Goal: Check status: Check status

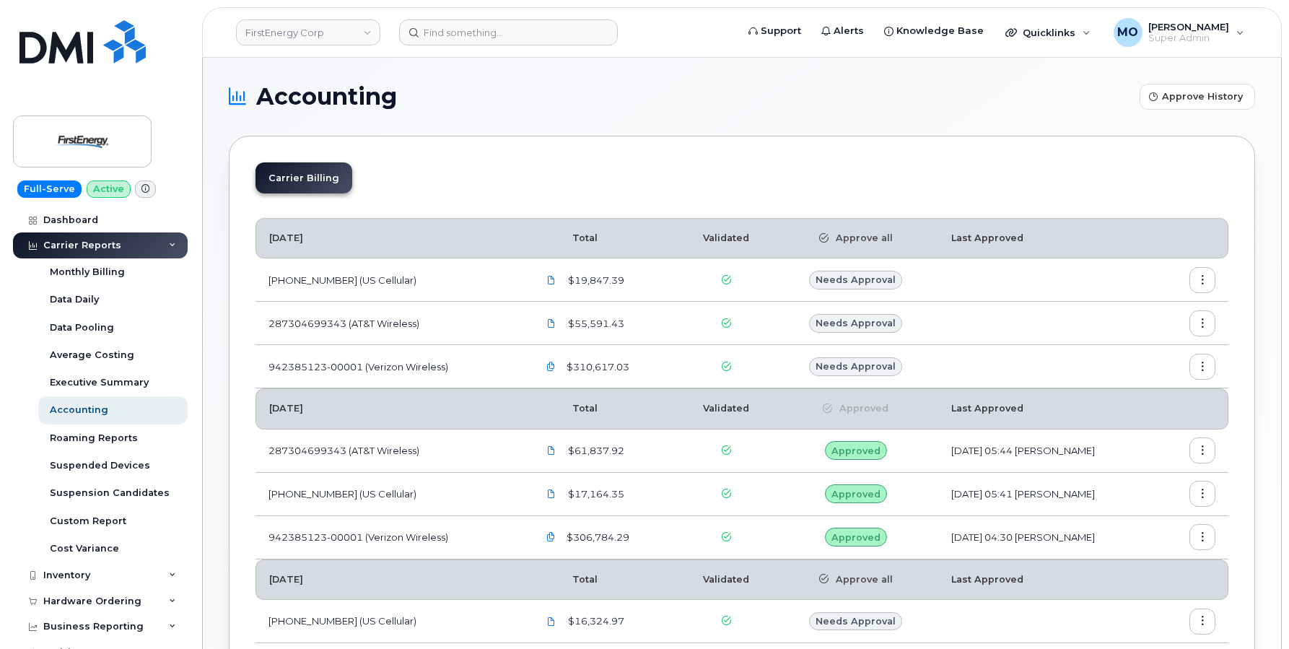
scroll to position [242, 0]
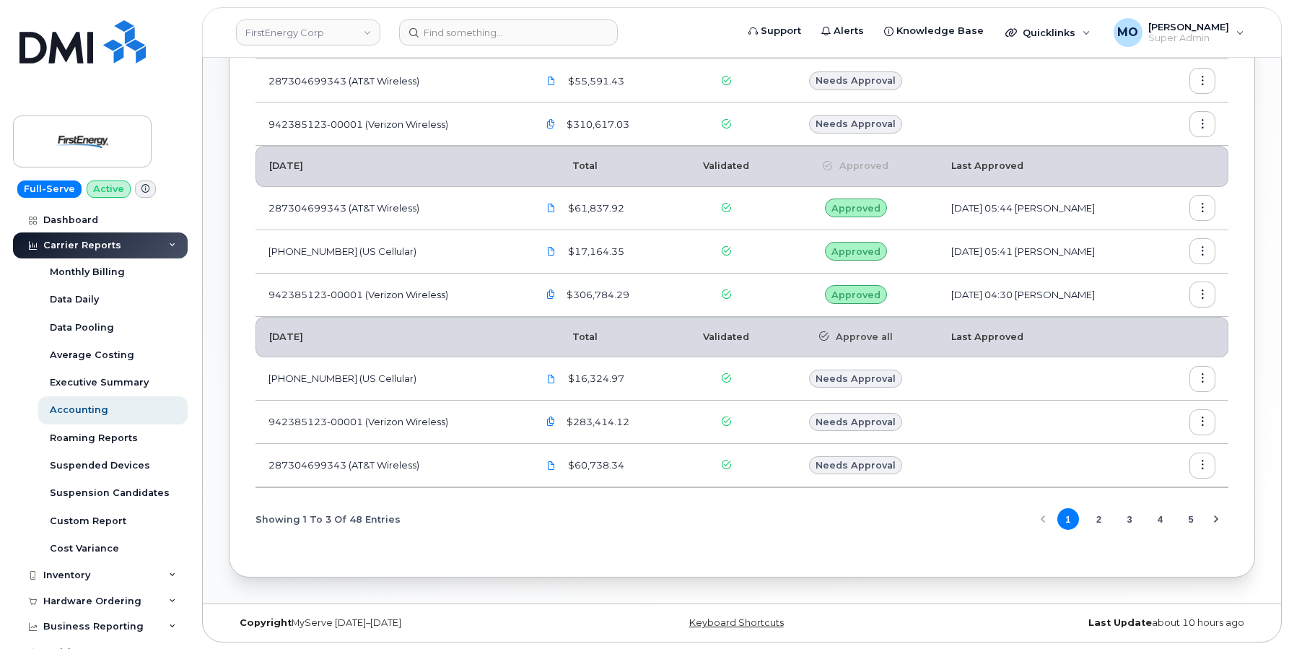
click at [1098, 520] on button "2" at bounding box center [1099, 519] width 22 height 22
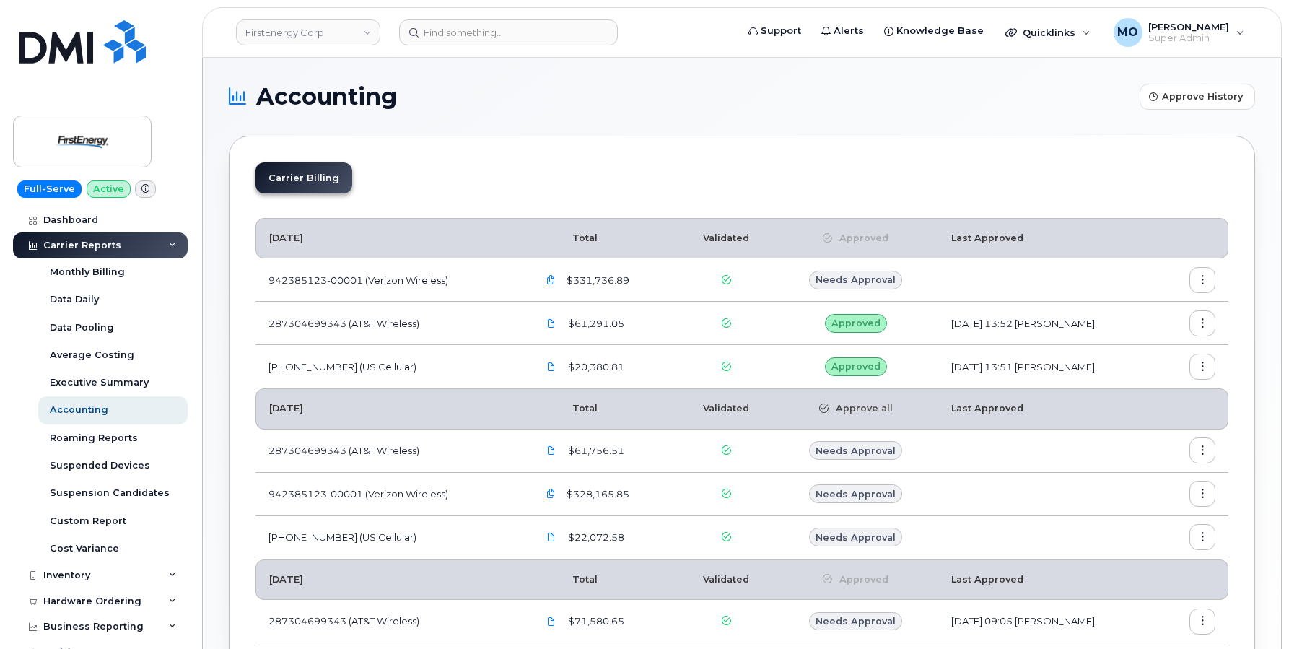
click at [1207, 367] on button "button" at bounding box center [1202, 367] width 26 height 26
click at [1135, 400] on span "Details" at bounding box center [1129, 397] width 40 height 13
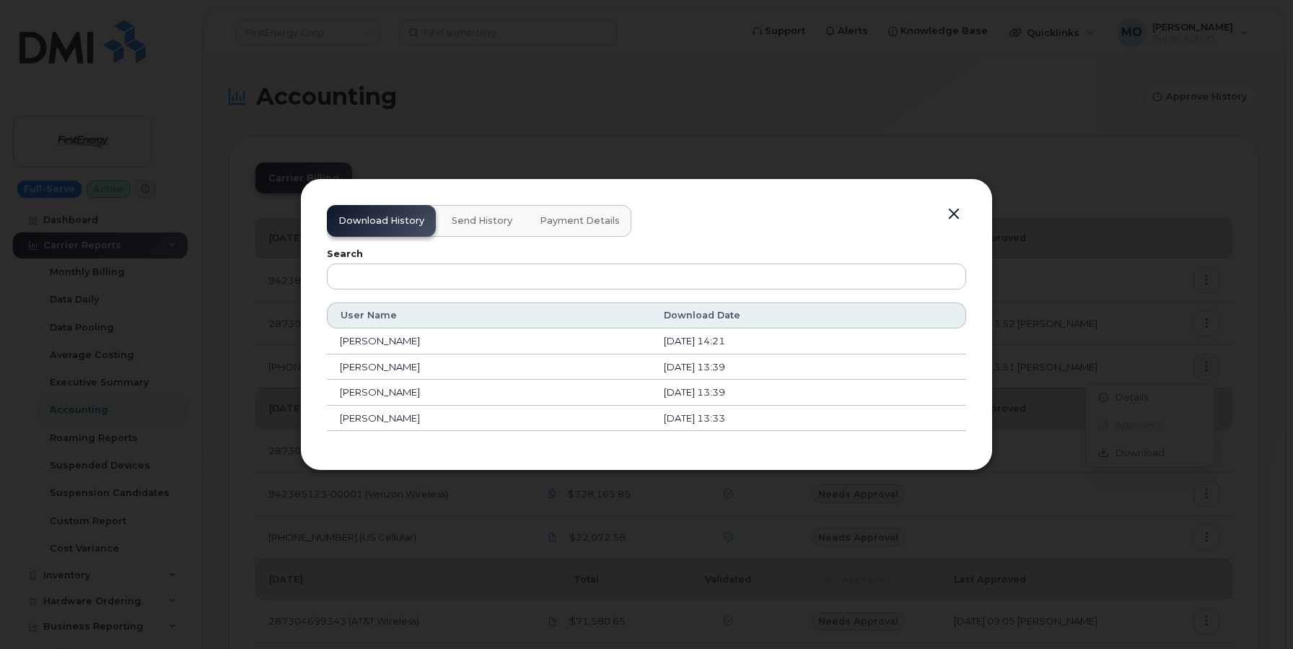
click at [467, 234] on button "Send History" at bounding box center [482, 221] width 84 height 32
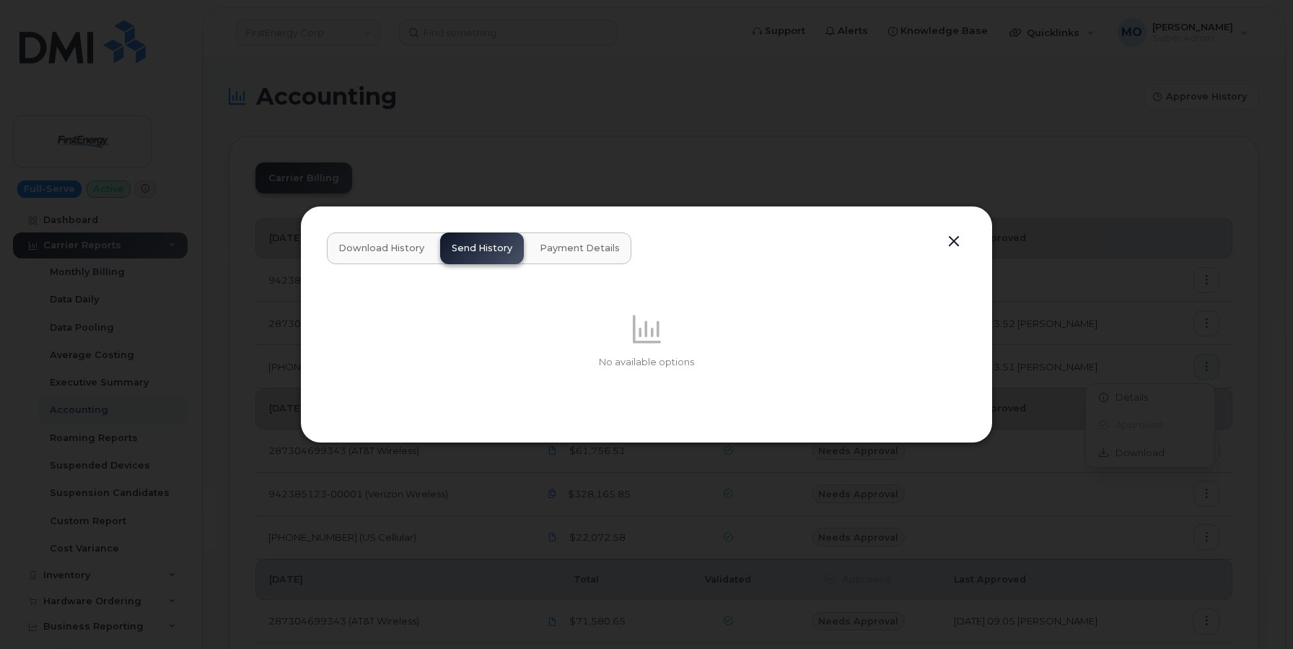
click at [546, 249] on span "Payment Details" at bounding box center [580, 248] width 80 height 12
click at [489, 250] on span "Send History" at bounding box center [482, 248] width 61 height 12
click at [385, 264] on div "No available options" at bounding box center [646, 340] width 639 height 152
click at [395, 258] on button "Download History" at bounding box center [381, 248] width 109 height 32
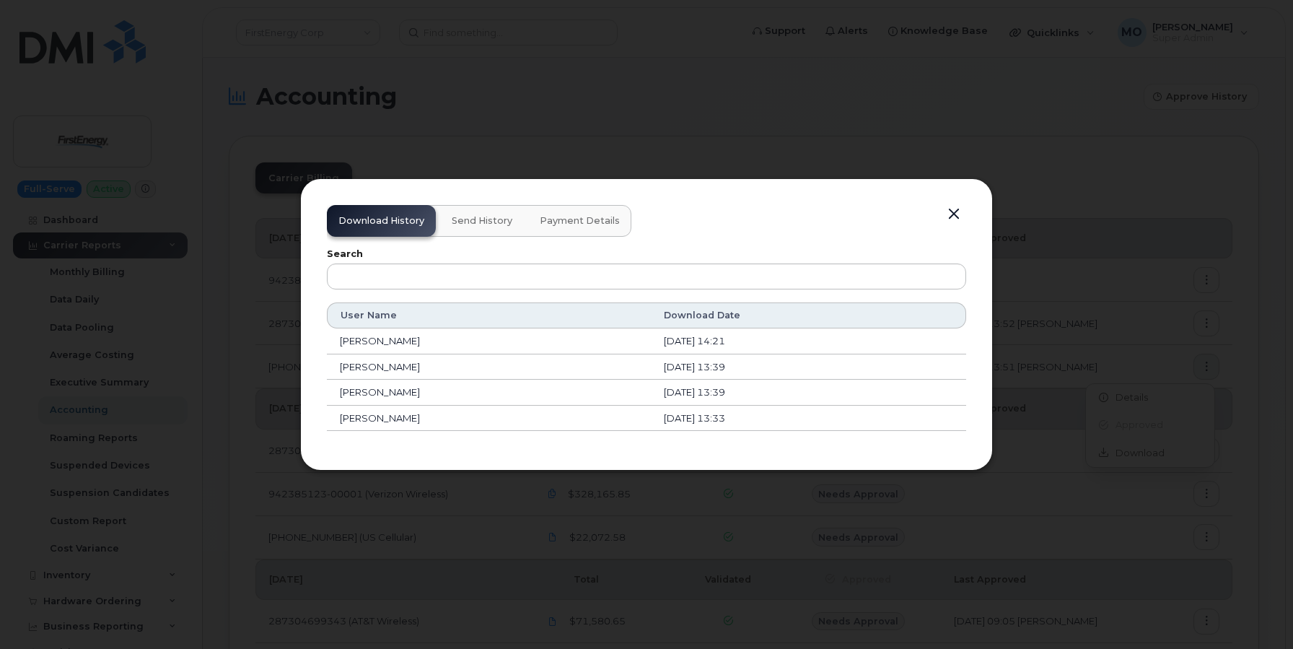
click at [961, 211] on button "button" at bounding box center [954, 214] width 22 height 20
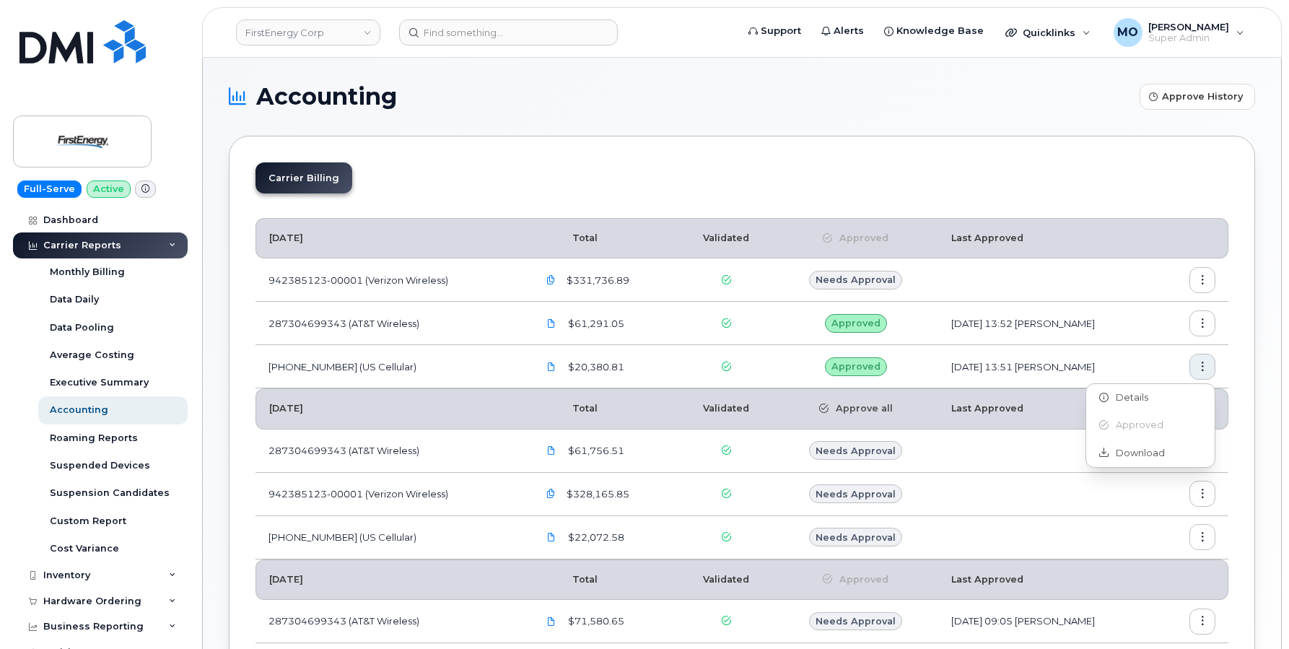
click at [1198, 323] on icon "button" at bounding box center [1202, 323] width 9 height 9
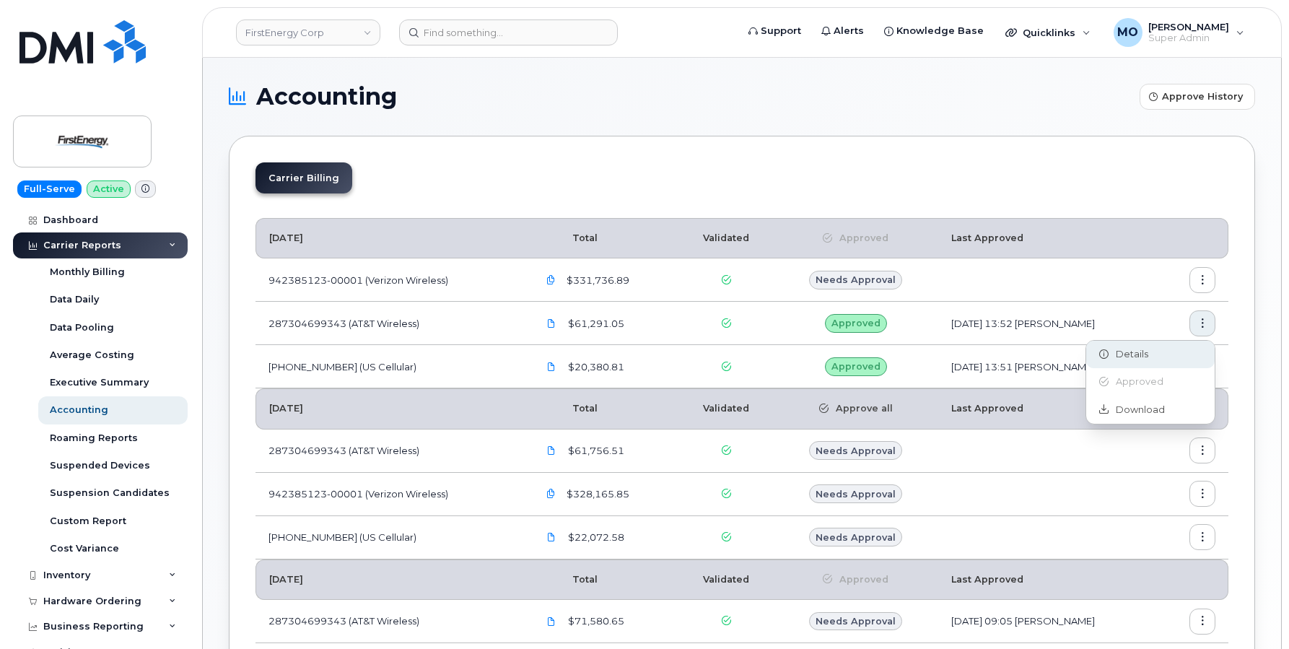
click at [1172, 352] on div "Details" at bounding box center [1150, 354] width 128 height 27
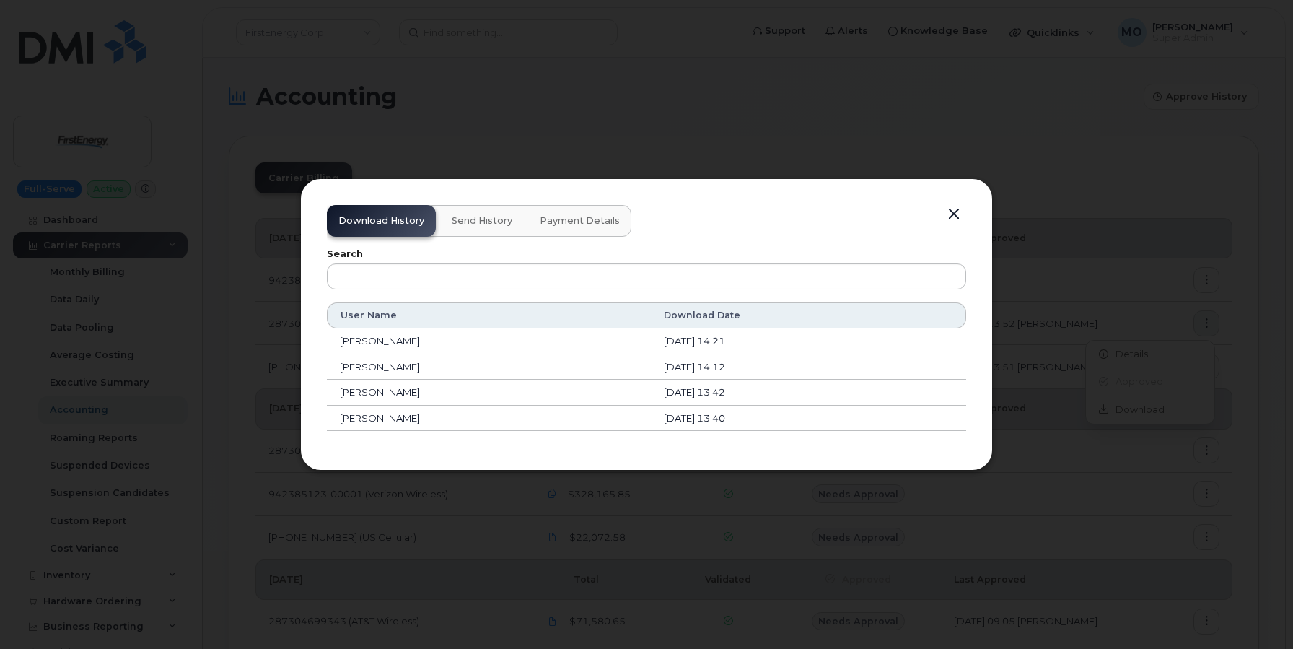
click at [538, 231] on button "Payment Details" at bounding box center [579, 221] width 103 height 32
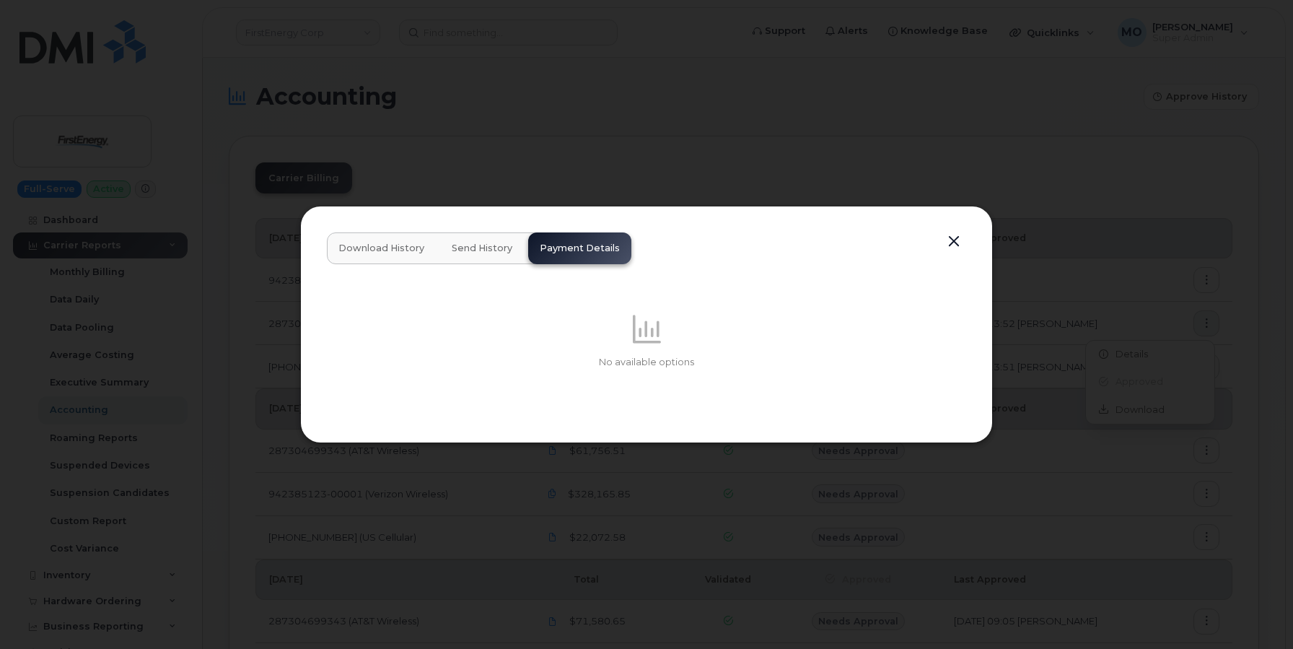
click at [495, 253] on span "Send History" at bounding box center [482, 248] width 61 height 12
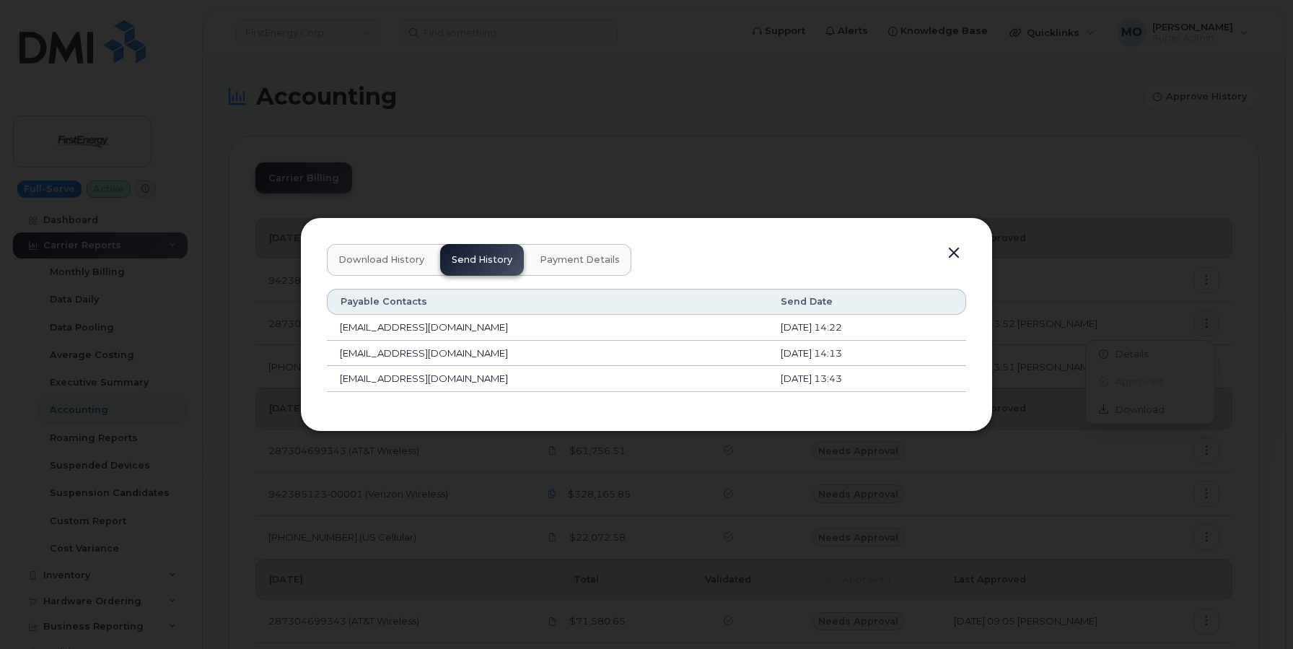
click at [393, 262] on span "Download History" at bounding box center [381, 260] width 86 height 12
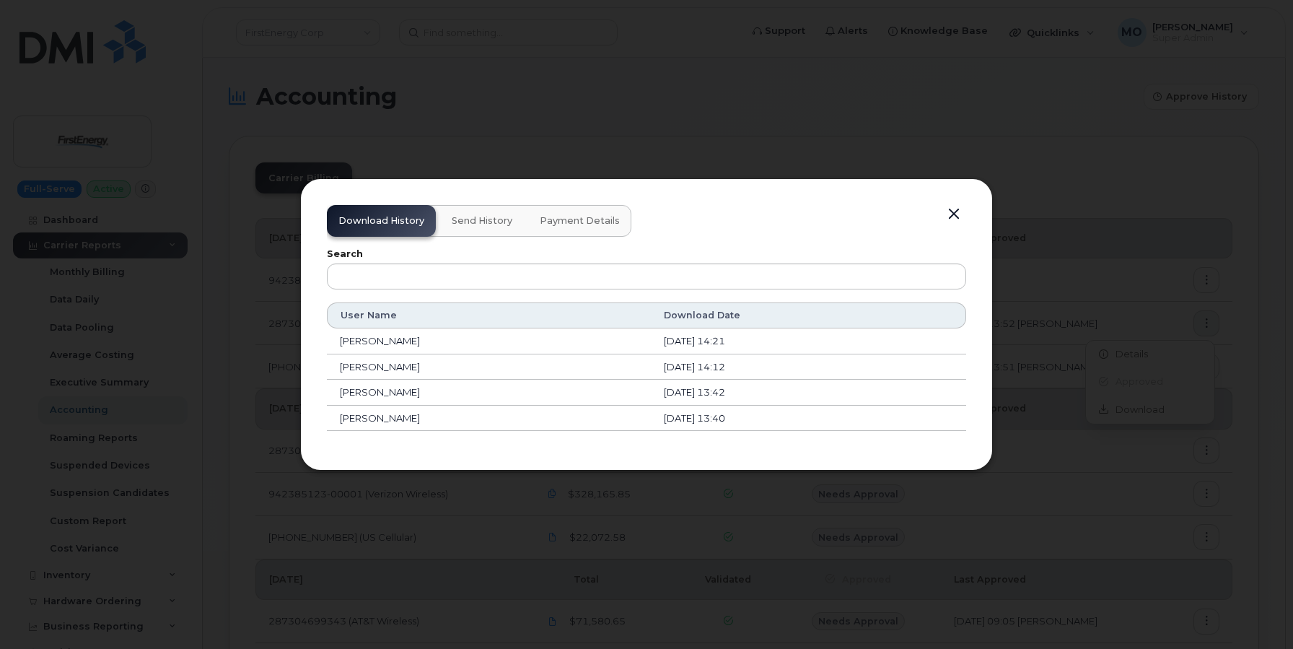
click at [497, 215] on span "Send History" at bounding box center [482, 221] width 61 height 12
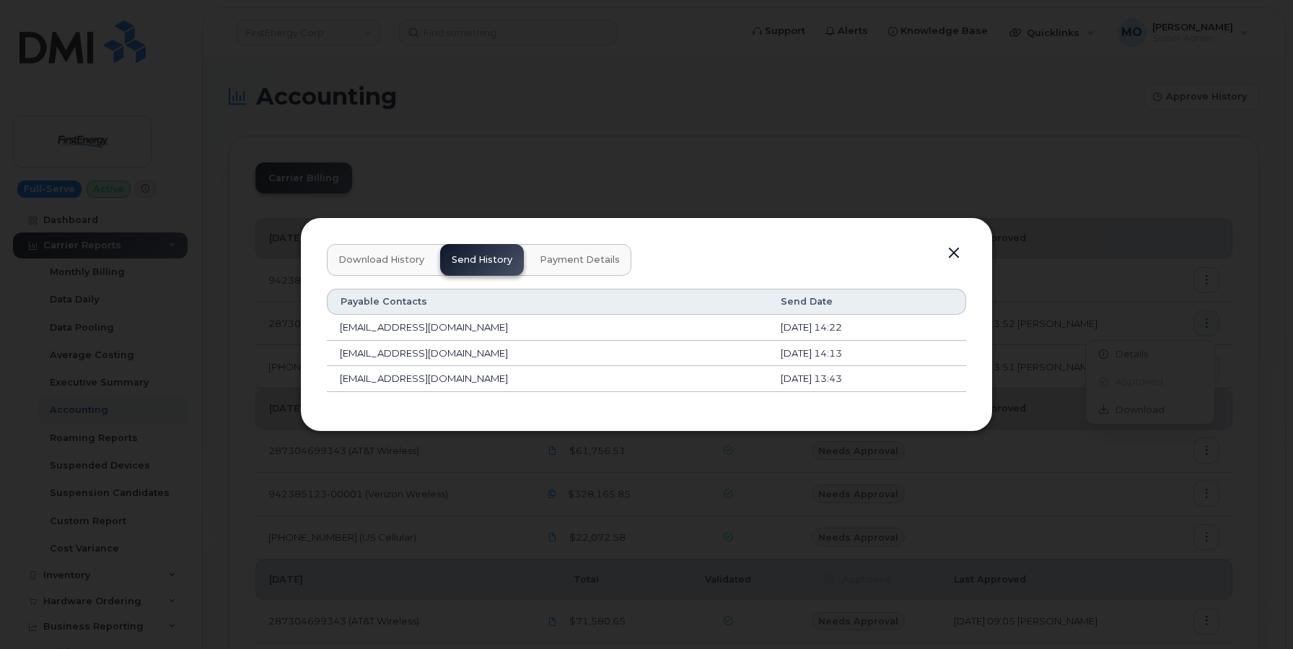
click at [595, 251] on button "Payment Details" at bounding box center [579, 260] width 103 height 32
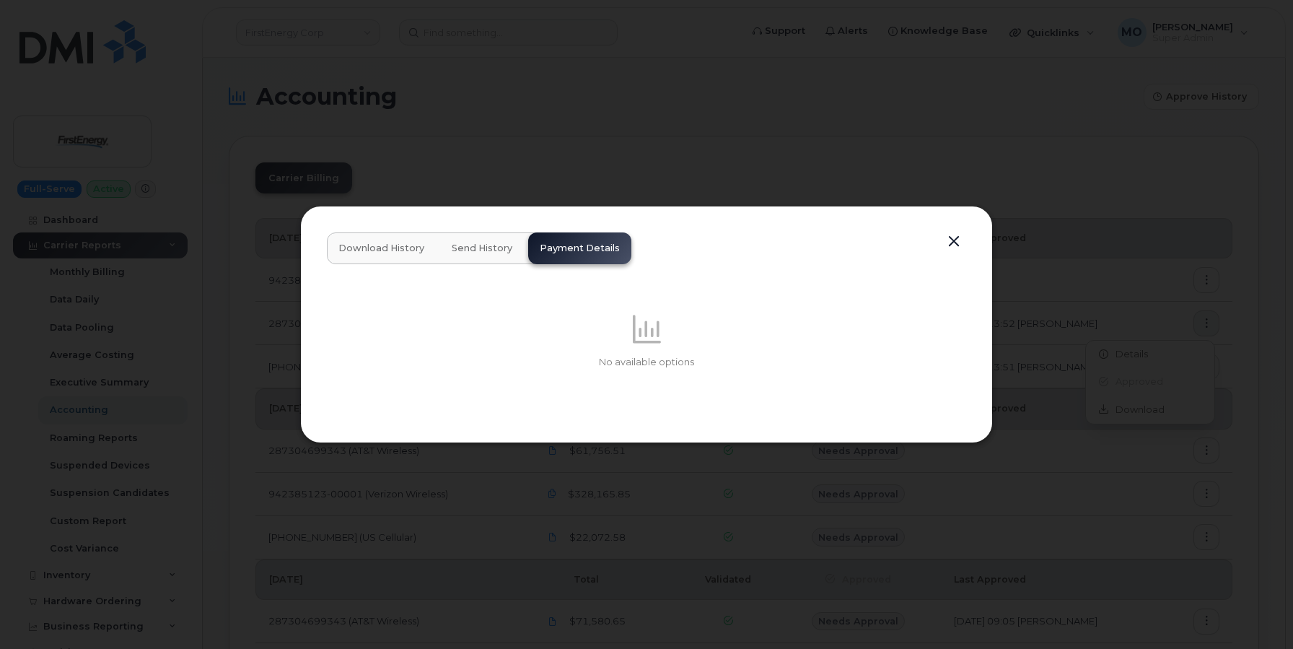
click at [948, 246] on button "button" at bounding box center [954, 242] width 22 height 20
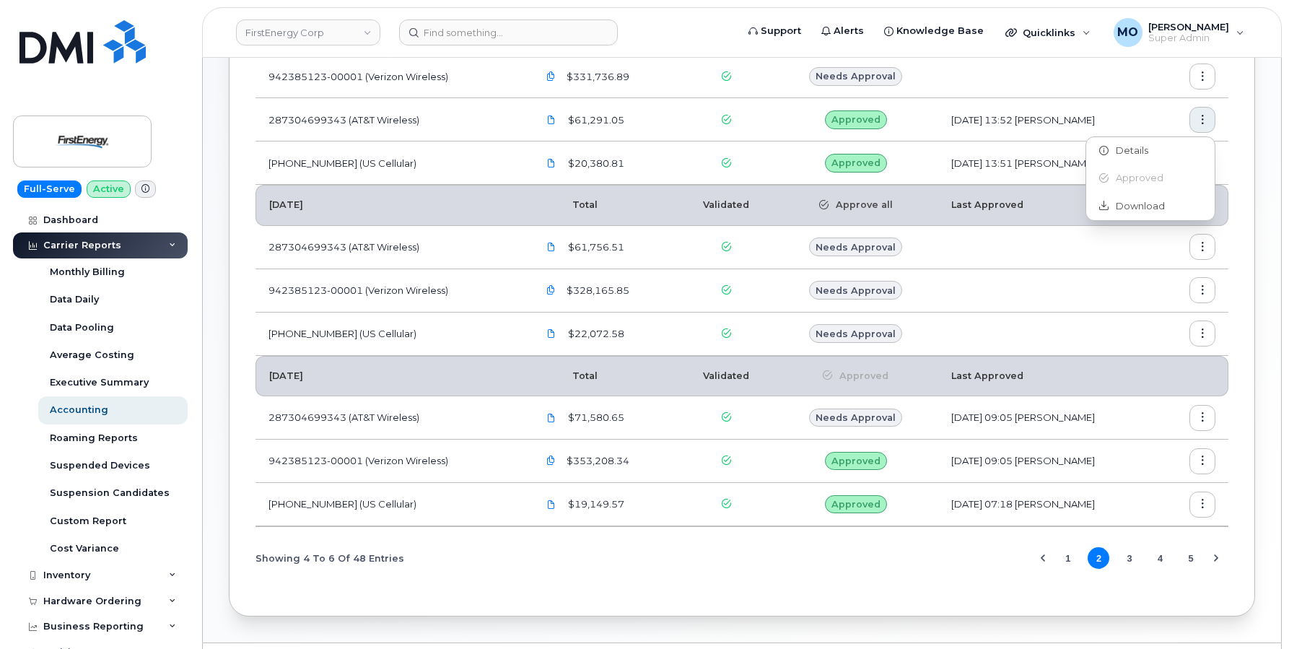
scroll to position [242, 0]
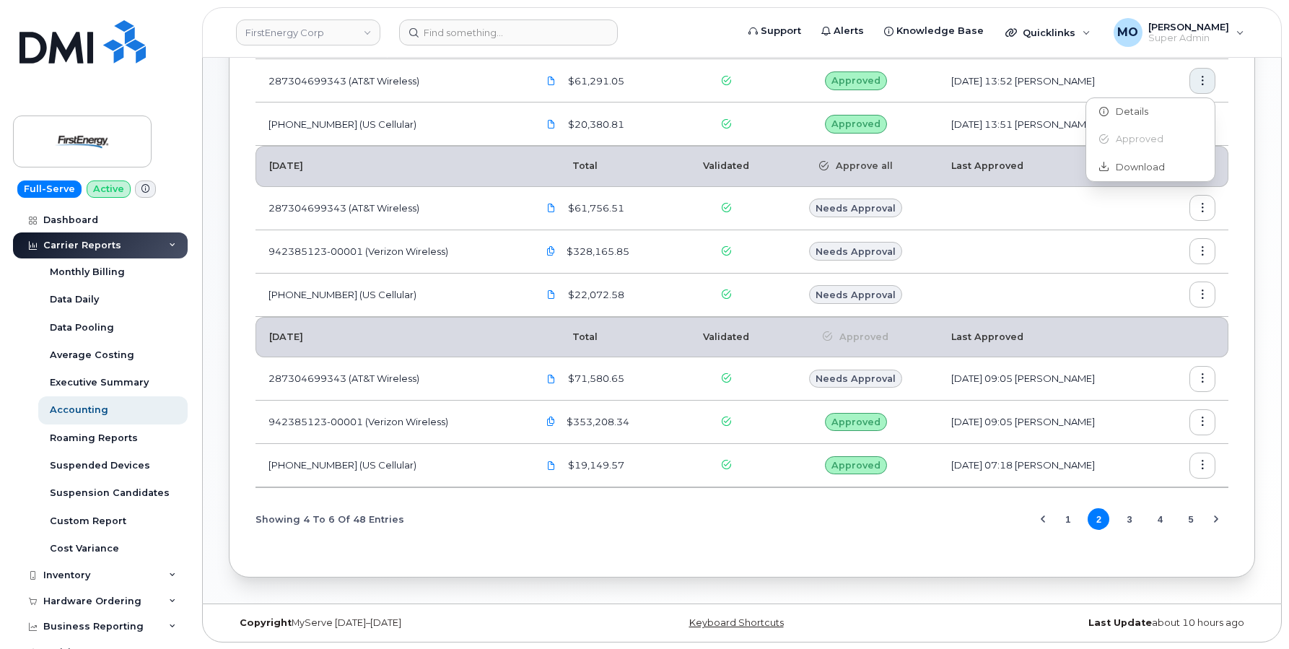
click at [1207, 469] on button "button" at bounding box center [1202, 466] width 26 height 26
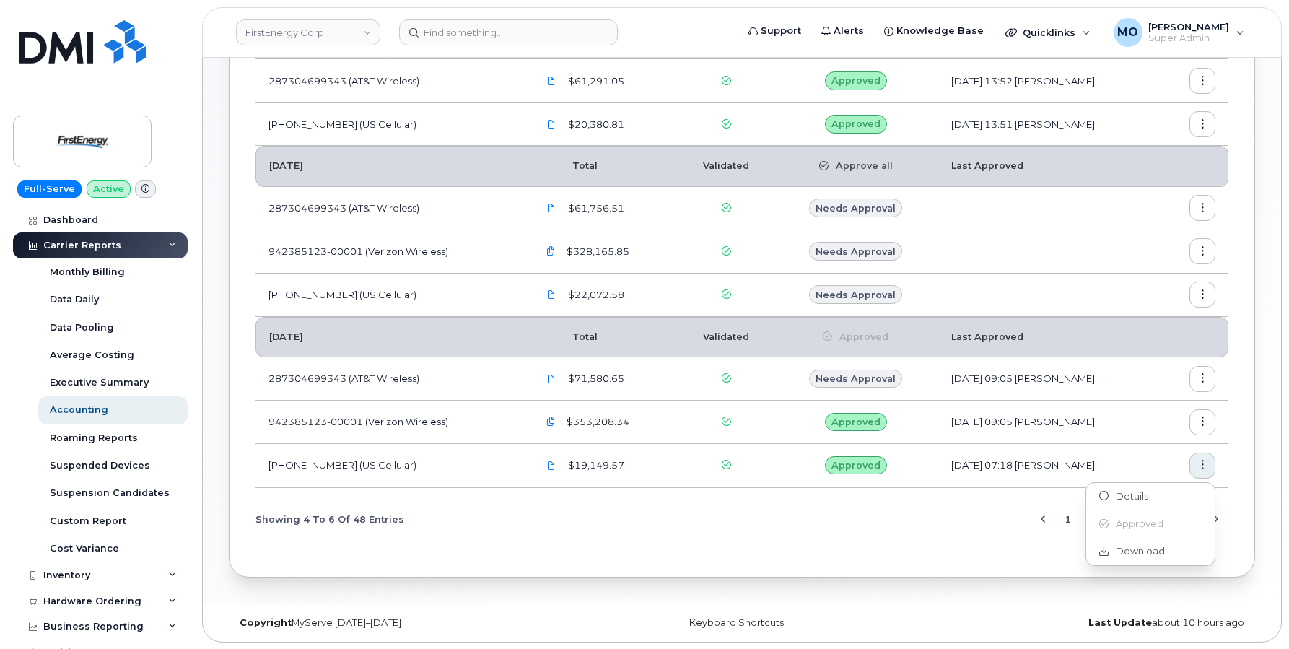
click at [1200, 385] on button "button" at bounding box center [1202, 379] width 26 height 26
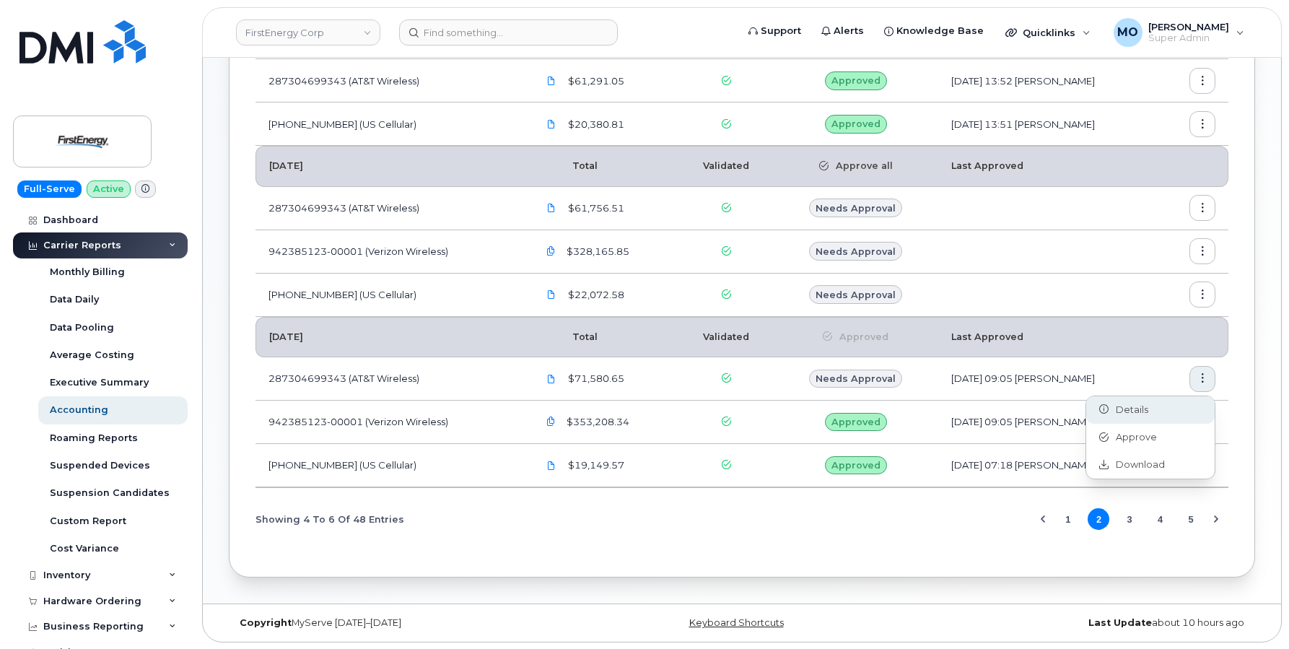
click at [1168, 419] on div "Details" at bounding box center [1150, 409] width 128 height 27
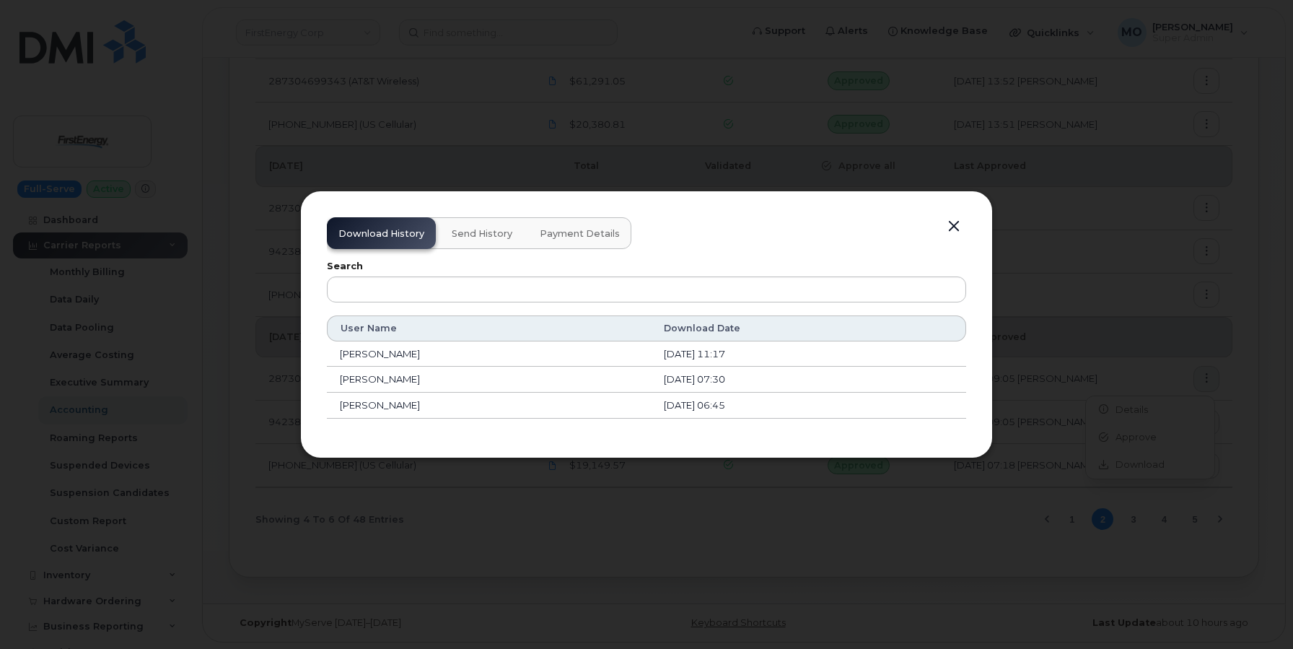
click at [563, 237] on span "Payment Details" at bounding box center [580, 234] width 80 height 12
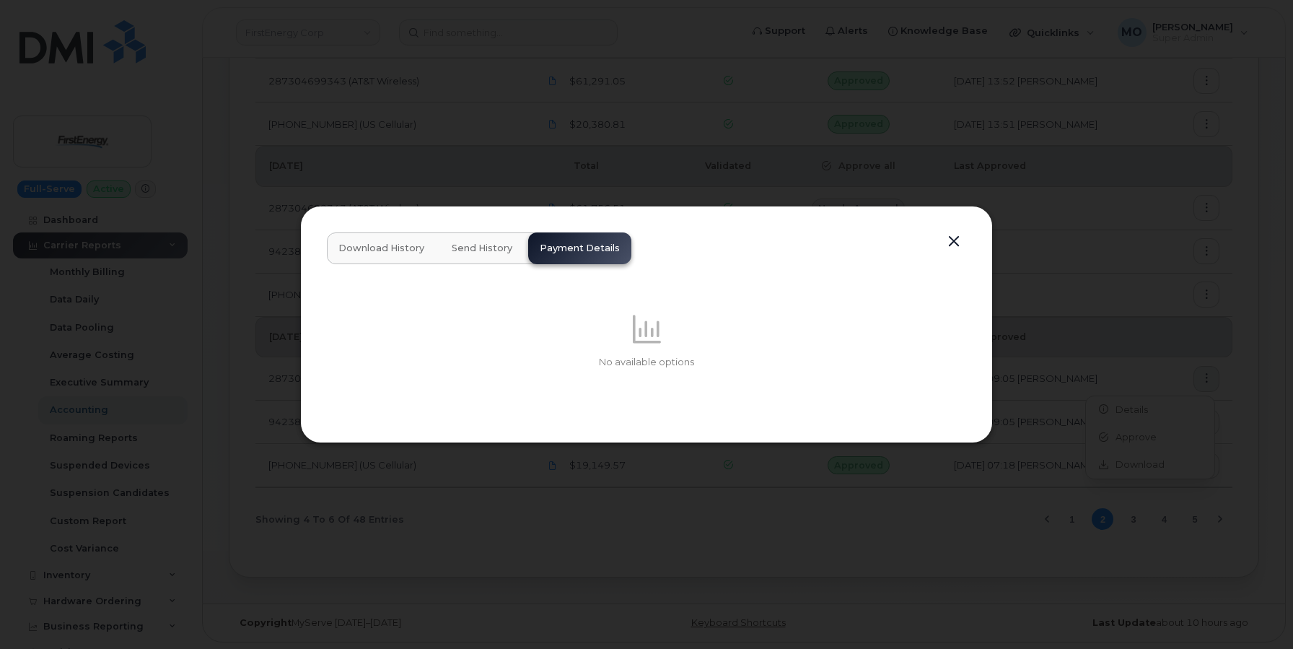
click at [963, 237] on button "button" at bounding box center [954, 242] width 22 height 20
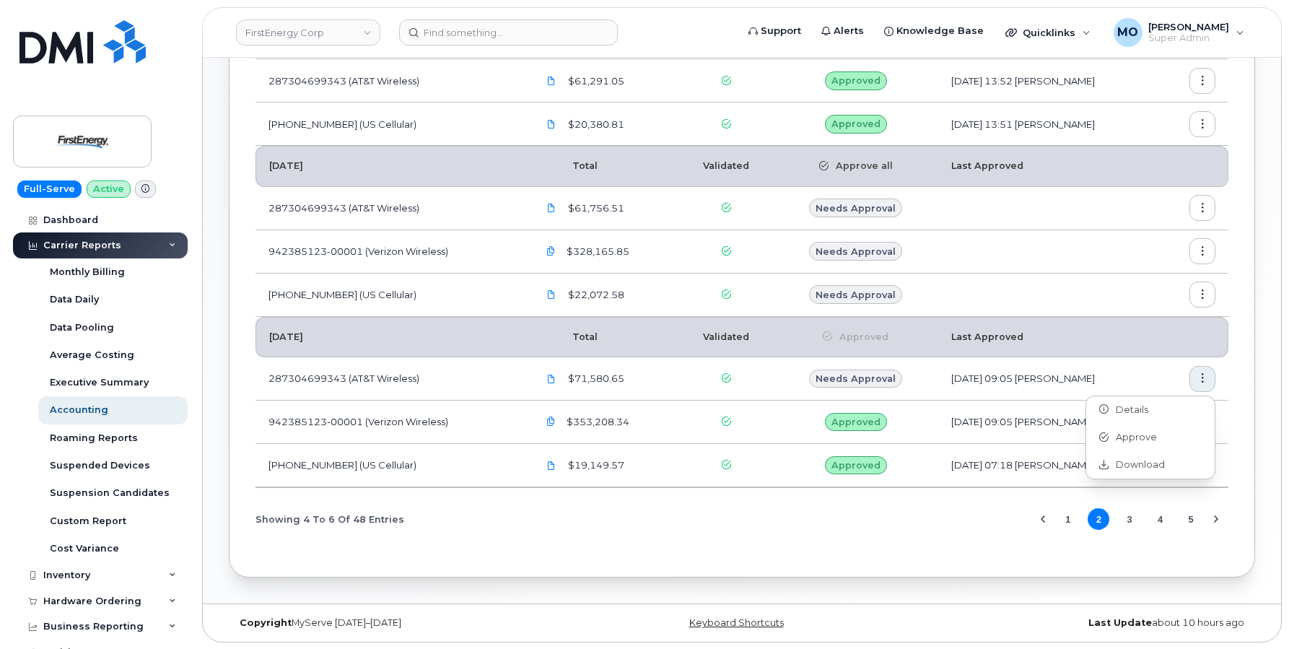
click at [951, 541] on div "[DATE] Total Validated Approved Last Approved 942385123-00001 (Verizon Wireless…" at bounding box center [741, 255] width 973 height 587
click at [1160, 524] on button "4" at bounding box center [1161, 519] width 22 height 22
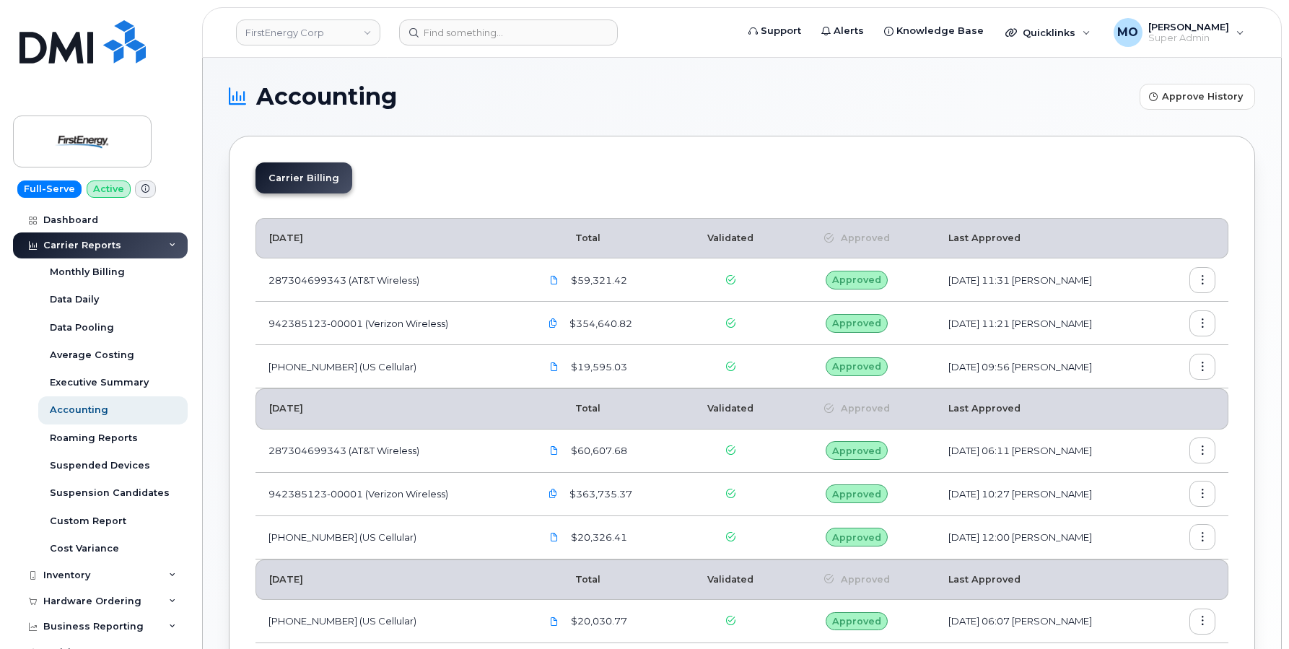
scroll to position [242, 0]
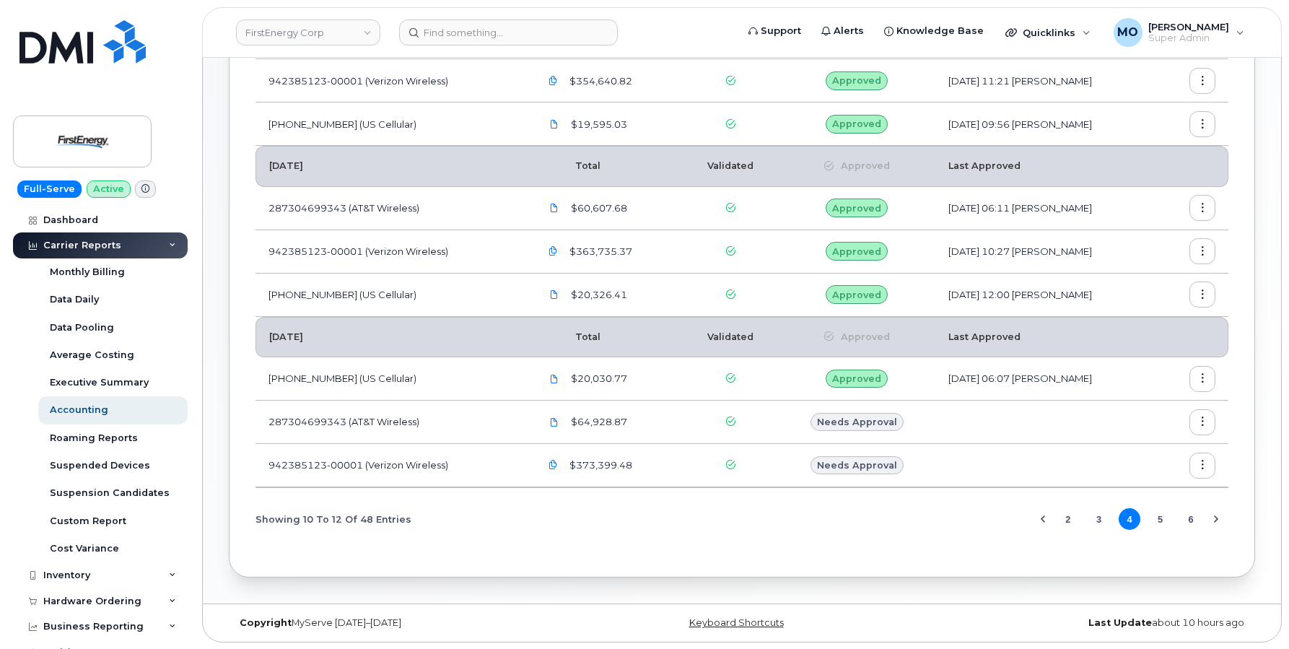
click at [1204, 384] on button "button" at bounding box center [1202, 379] width 26 height 26
click at [1176, 408] on div "Details" at bounding box center [1150, 409] width 128 height 27
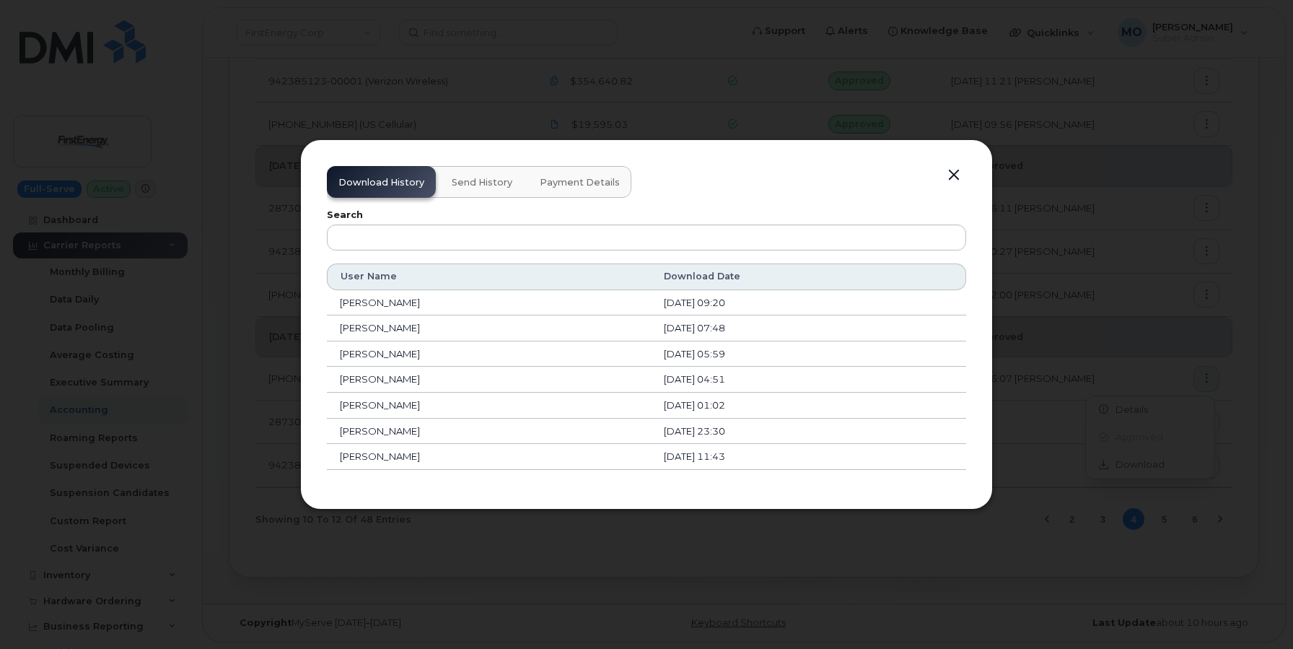
click at [556, 196] on button "Payment Details" at bounding box center [579, 182] width 103 height 32
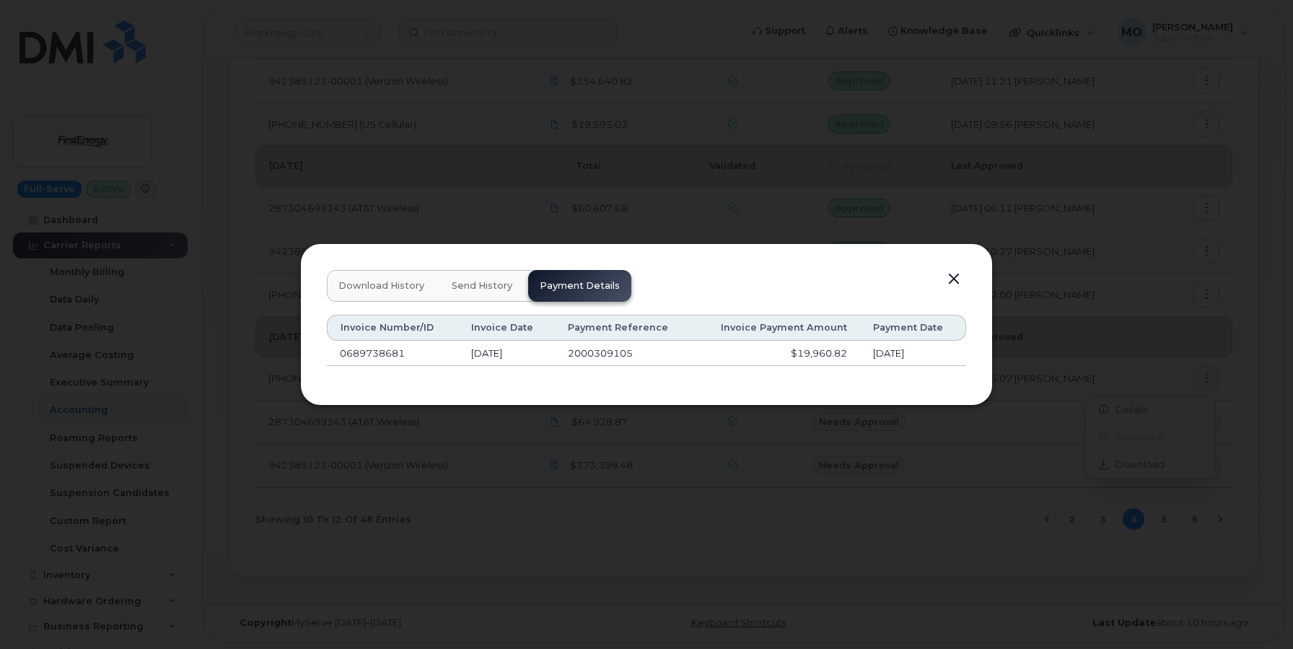
click at [448, 276] on button "Send History" at bounding box center [482, 286] width 84 height 32
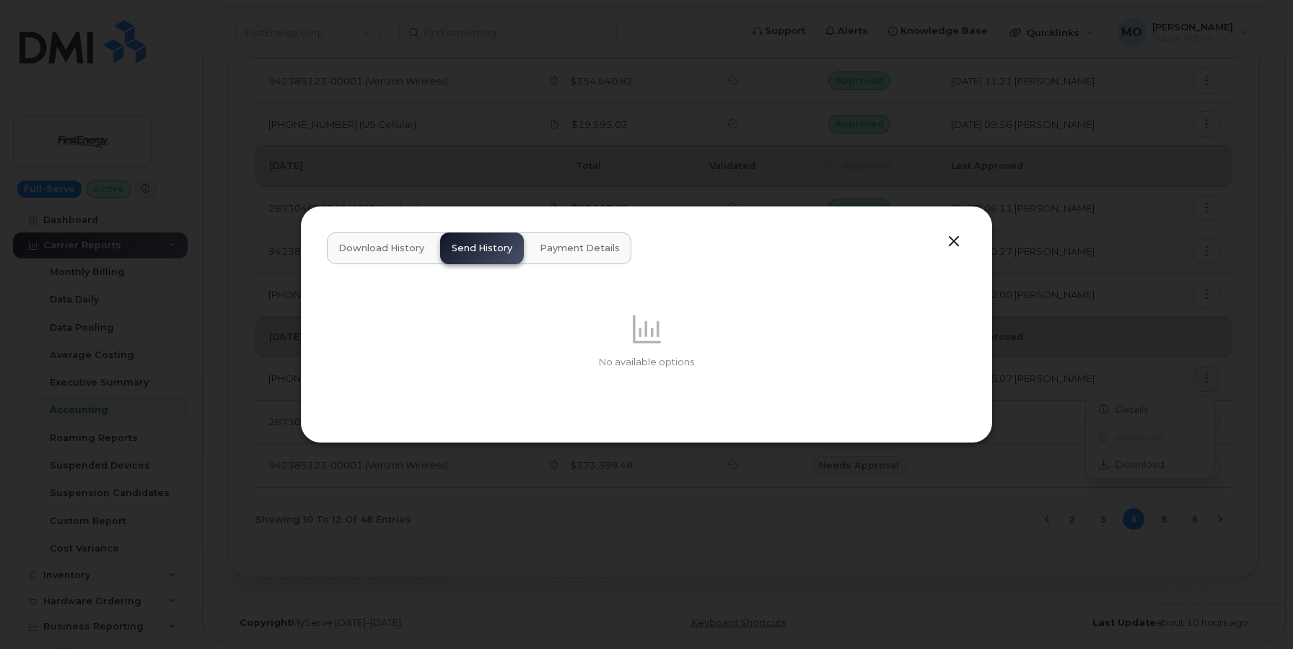
click at [383, 255] on button "Download History" at bounding box center [381, 248] width 109 height 32
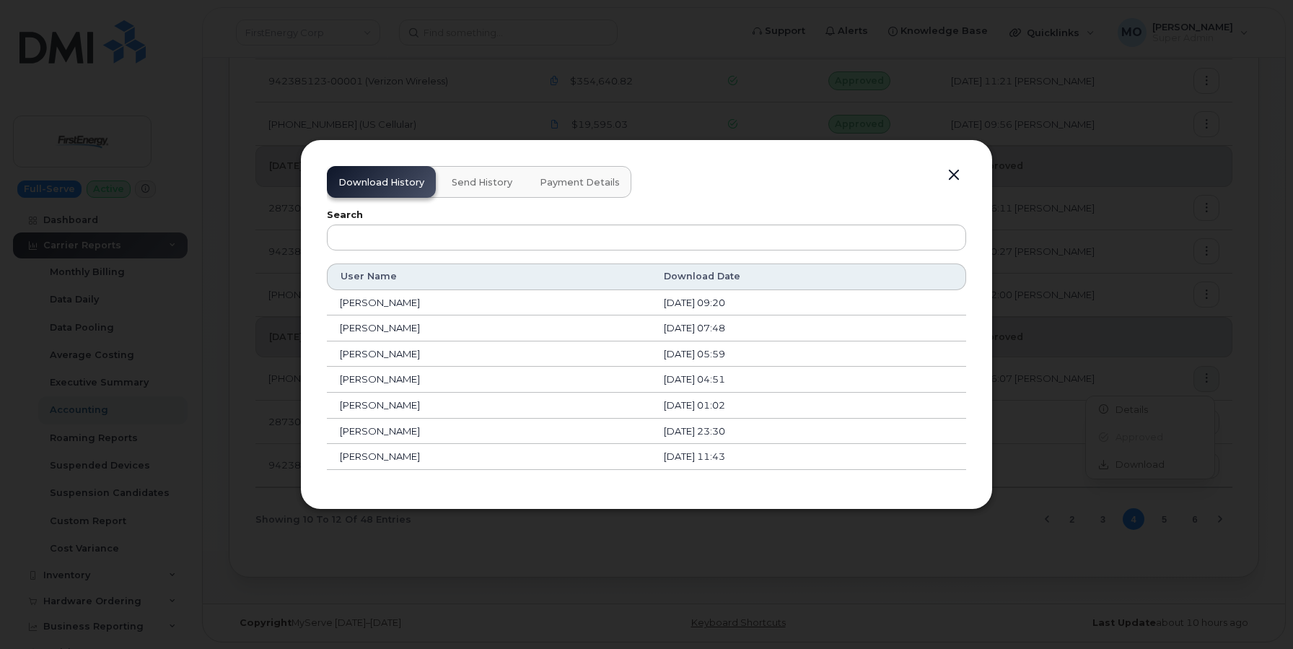
click at [559, 174] on button "Payment Details" at bounding box center [579, 182] width 103 height 32
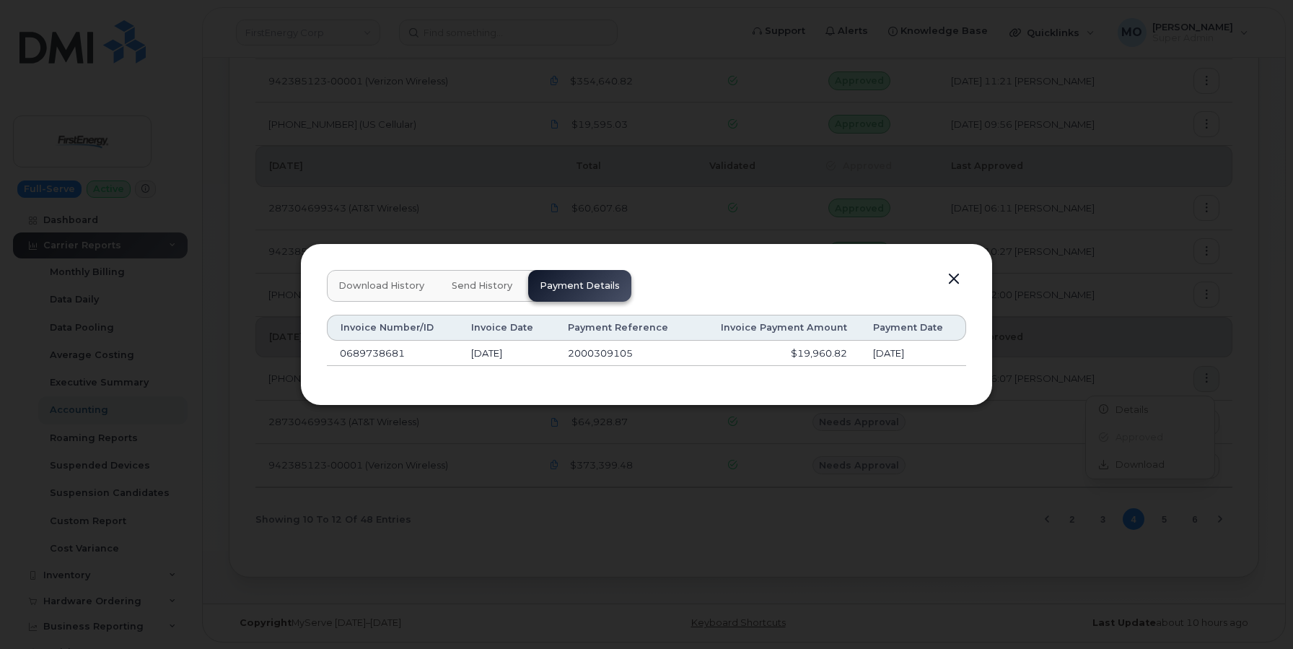
click at [386, 271] on button "Download History" at bounding box center [381, 286] width 109 height 32
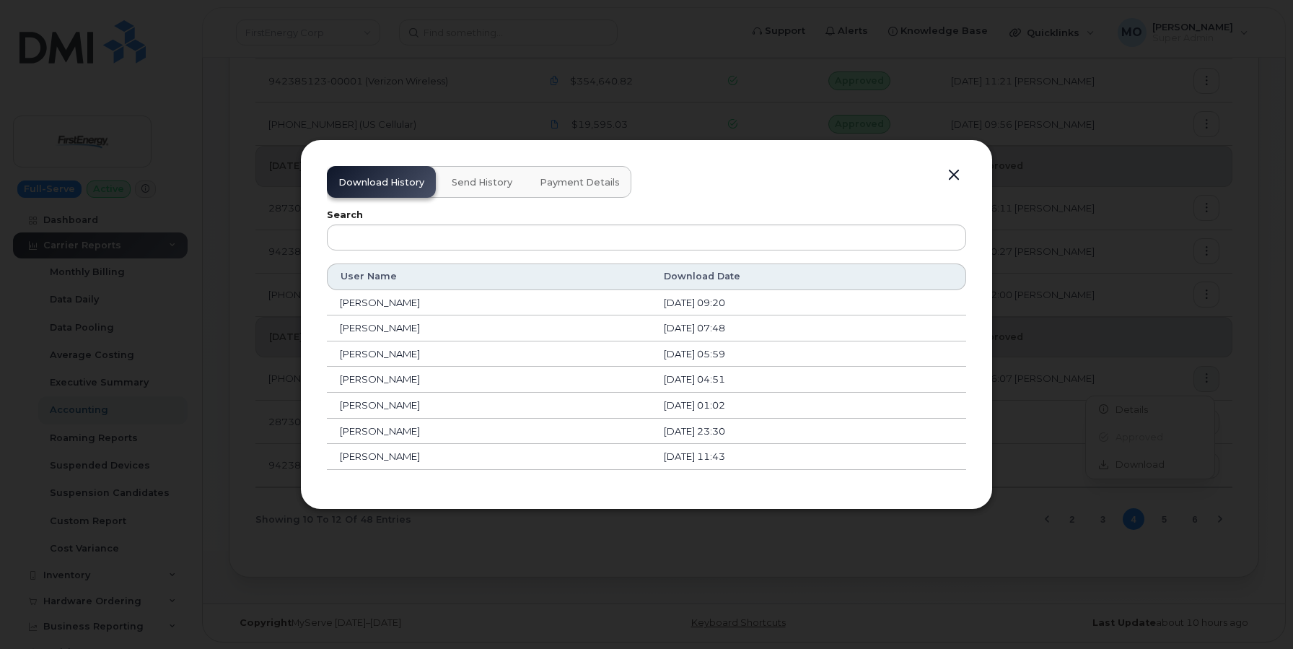
click at [574, 184] on span "Payment Details" at bounding box center [580, 183] width 80 height 12
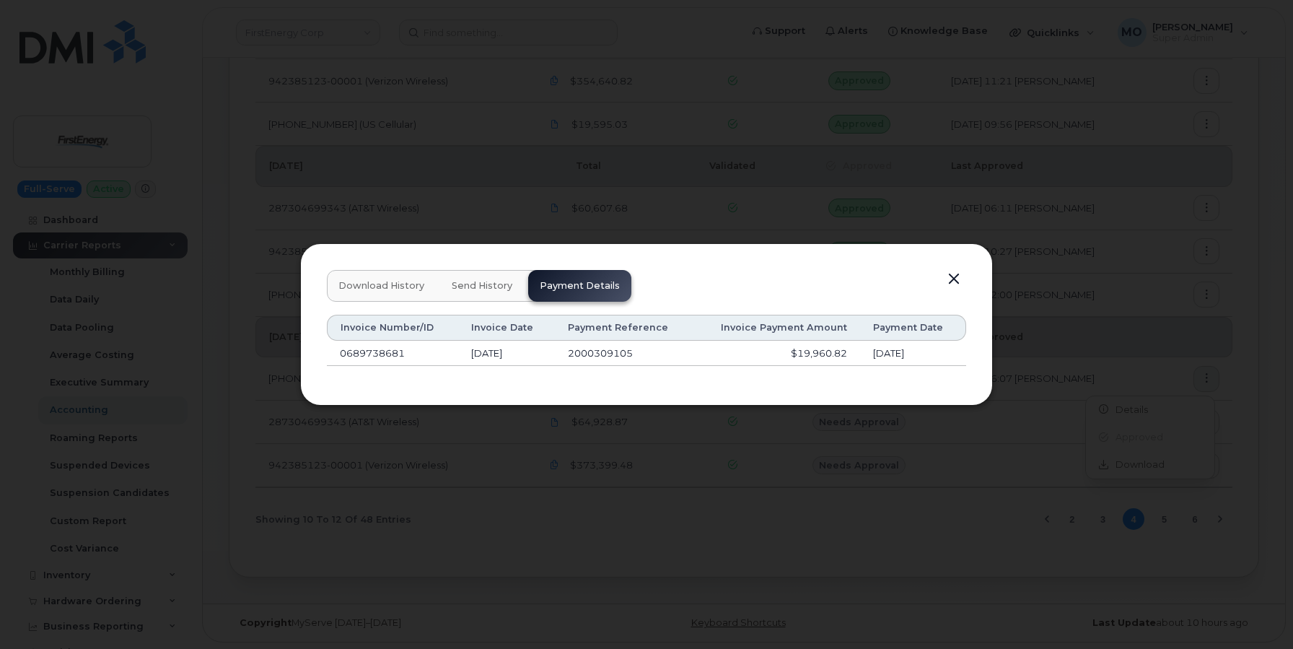
click at [490, 276] on button "Send History" at bounding box center [482, 286] width 84 height 32
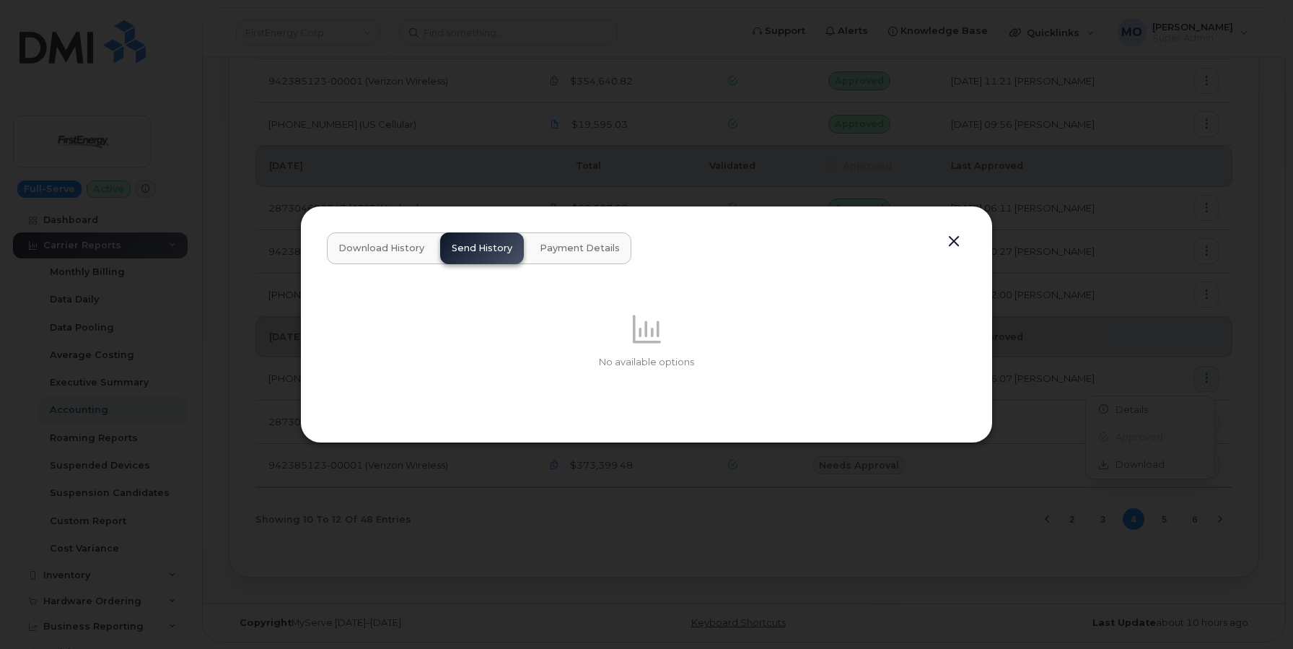
click at [592, 241] on button "Payment Details" at bounding box center [579, 248] width 103 height 32
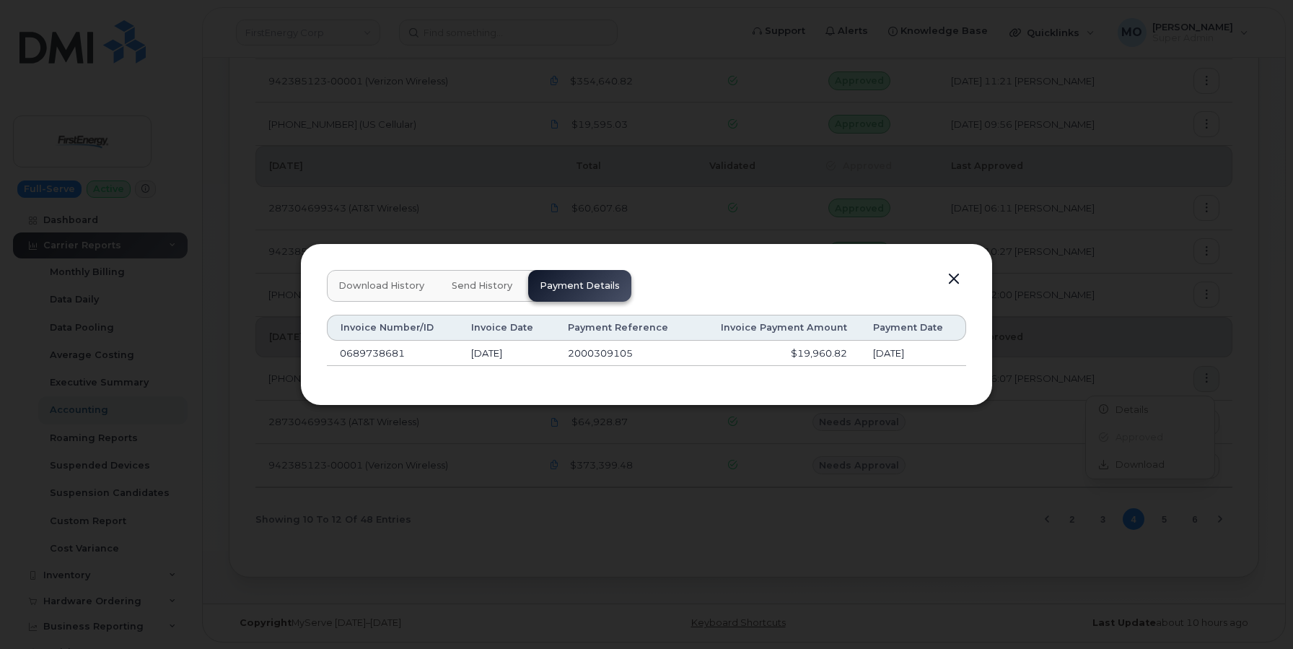
click at [951, 279] on button "button" at bounding box center [954, 279] width 22 height 20
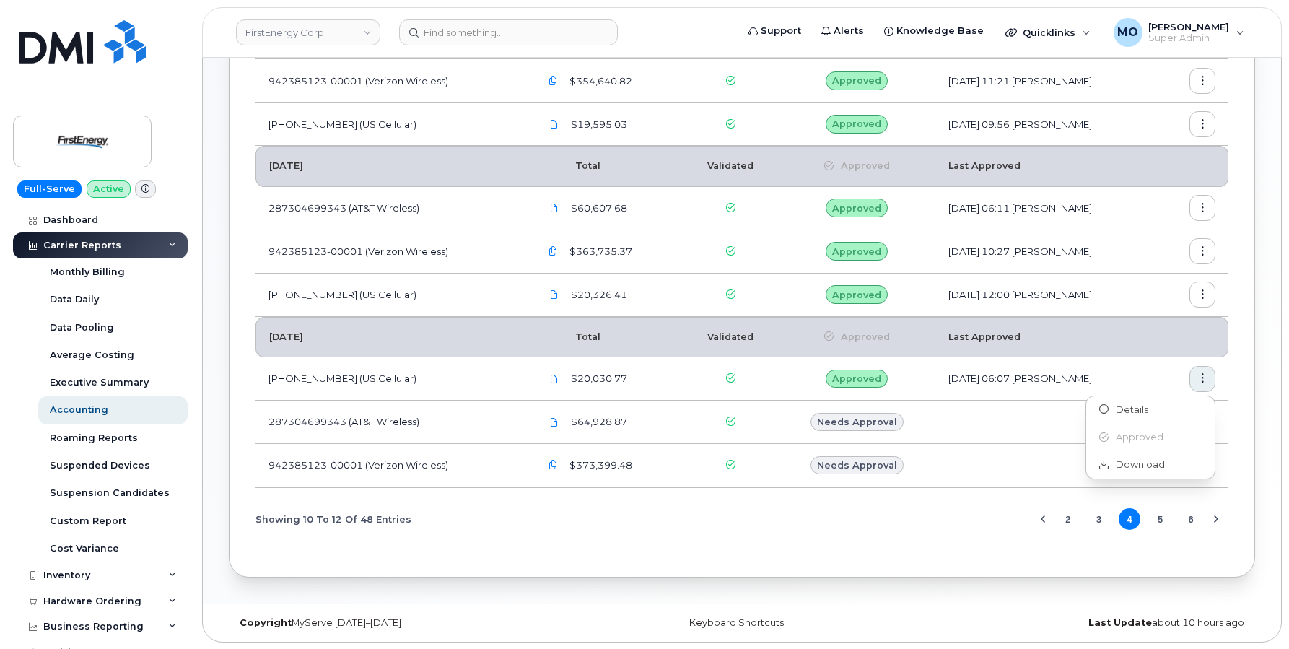
click at [1199, 288] on button "button" at bounding box center [1202, 294] width 26 height 26
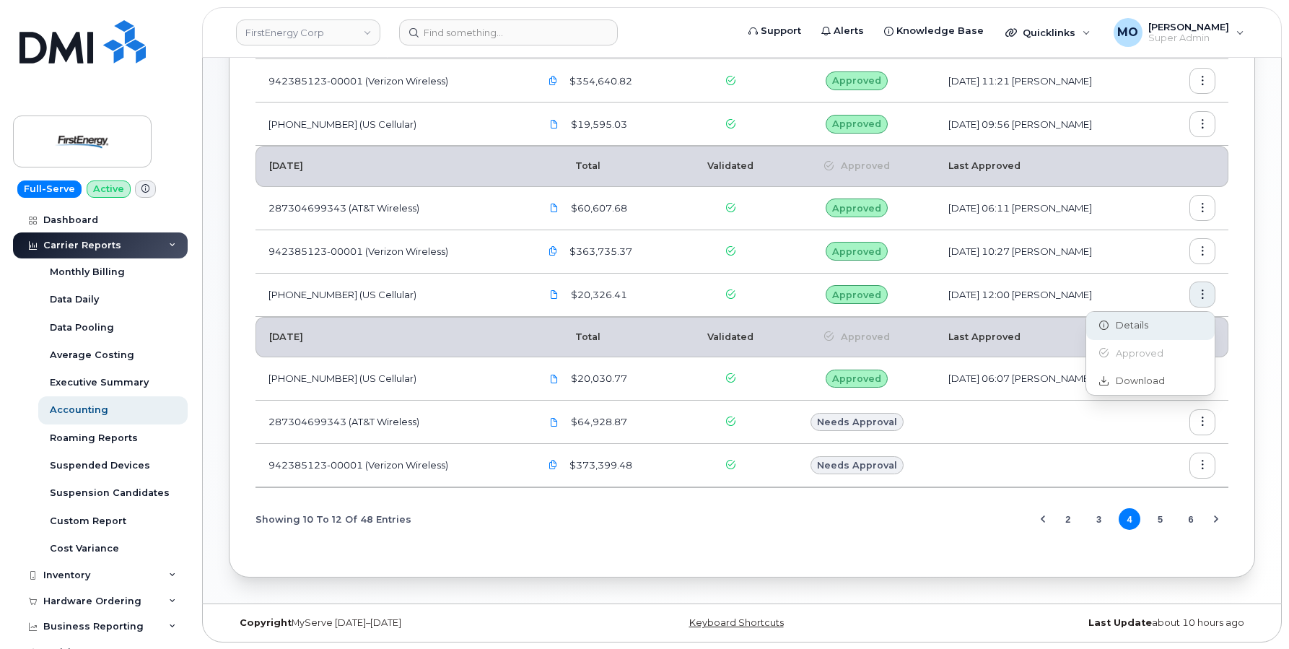
click at [1167, 325] on div "Details" at bounding box center [1150, 325] width 128 height 27
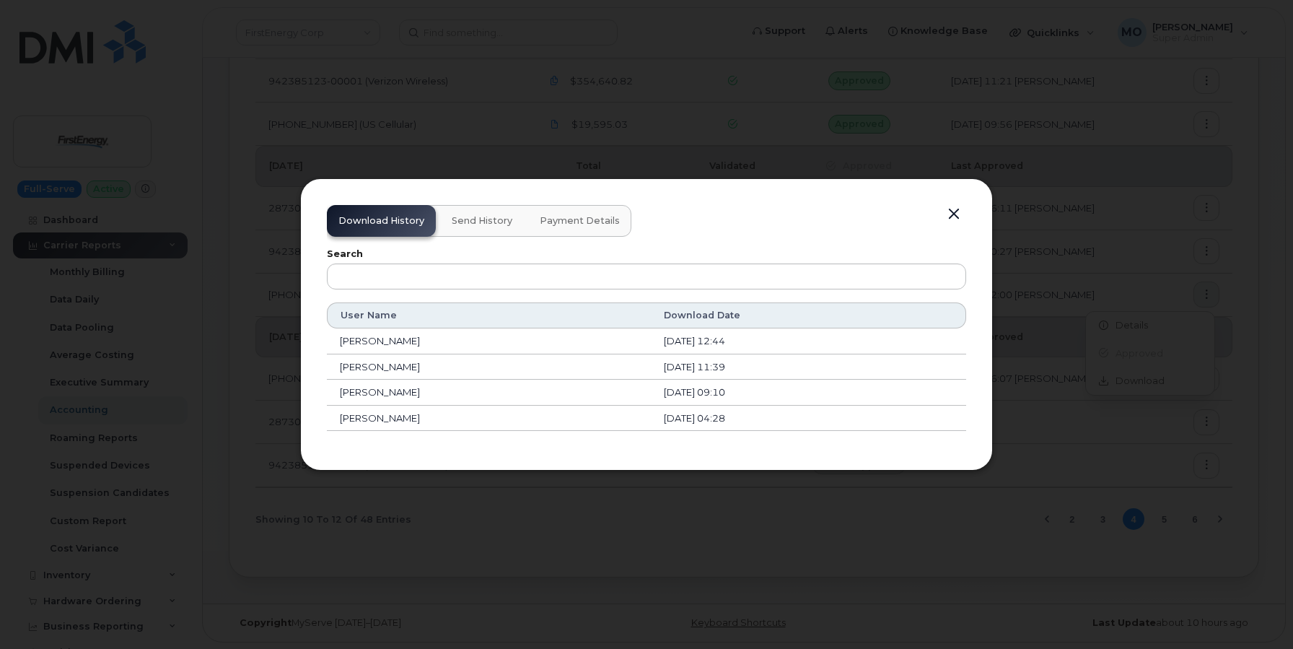
click at [596, 212] on button "Payment Details" at bounding box center [579, 221] width 103 height 32
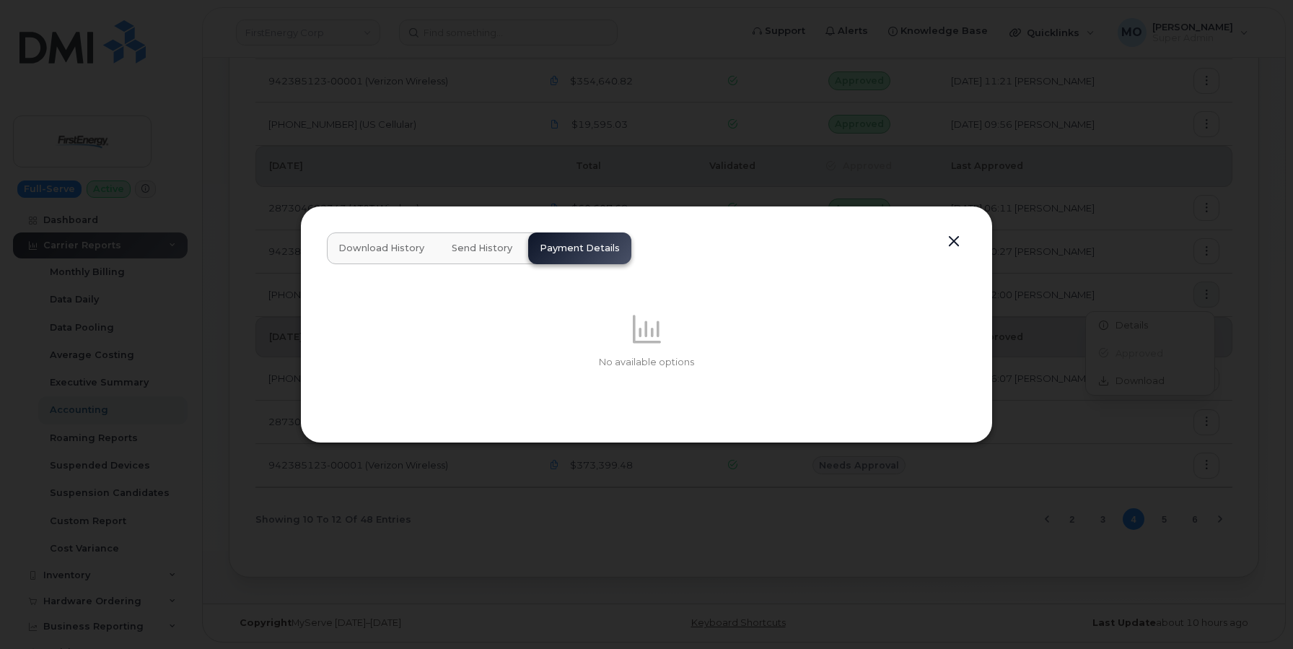
click at [957, 238] on button "button" at bounding box center [954, 242] width 22 height 20
